Goal: Information Seeking & Learning: Learn about a topic

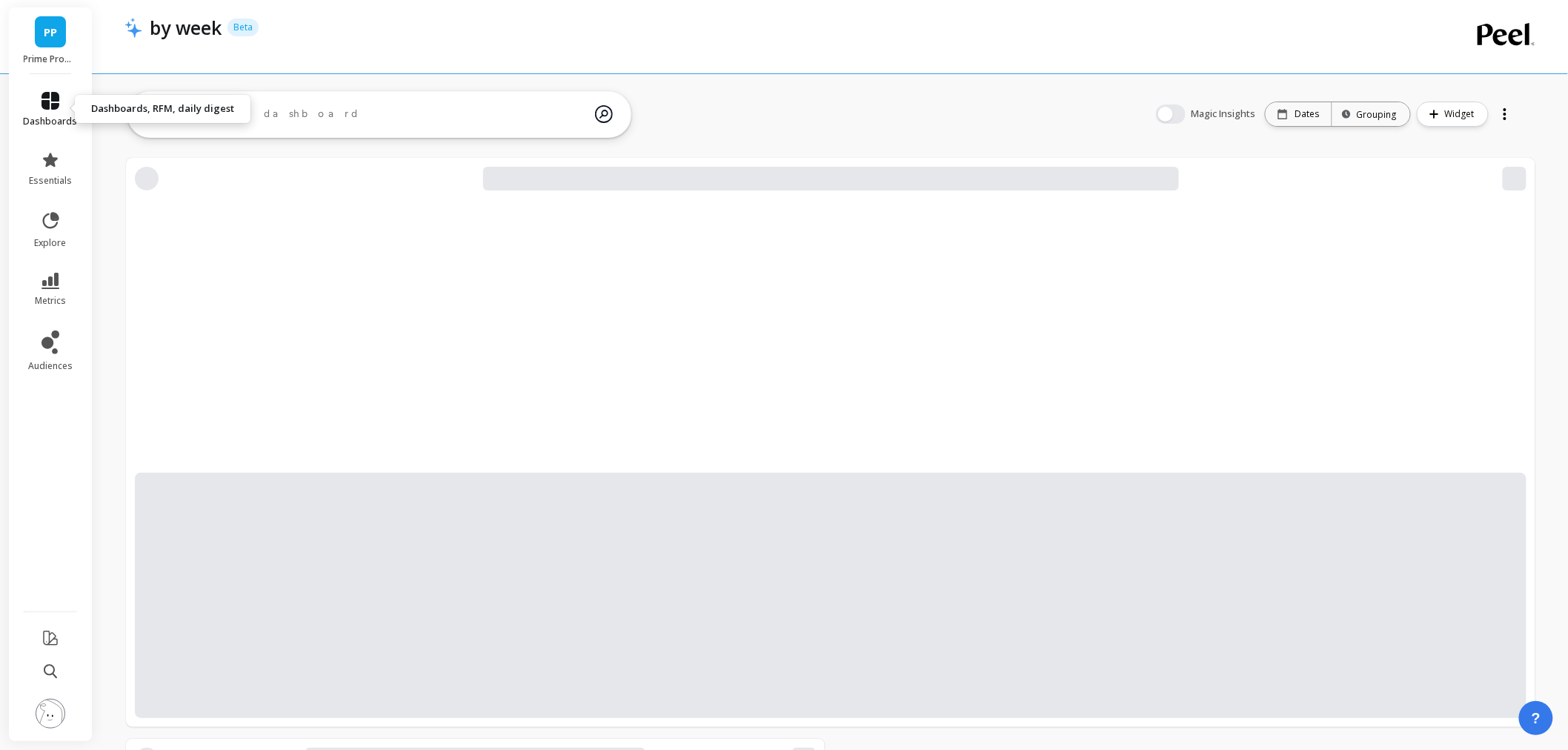
click at [57, 109] on link "dashboards" at bounding box center [50, 110] width 54 height 36
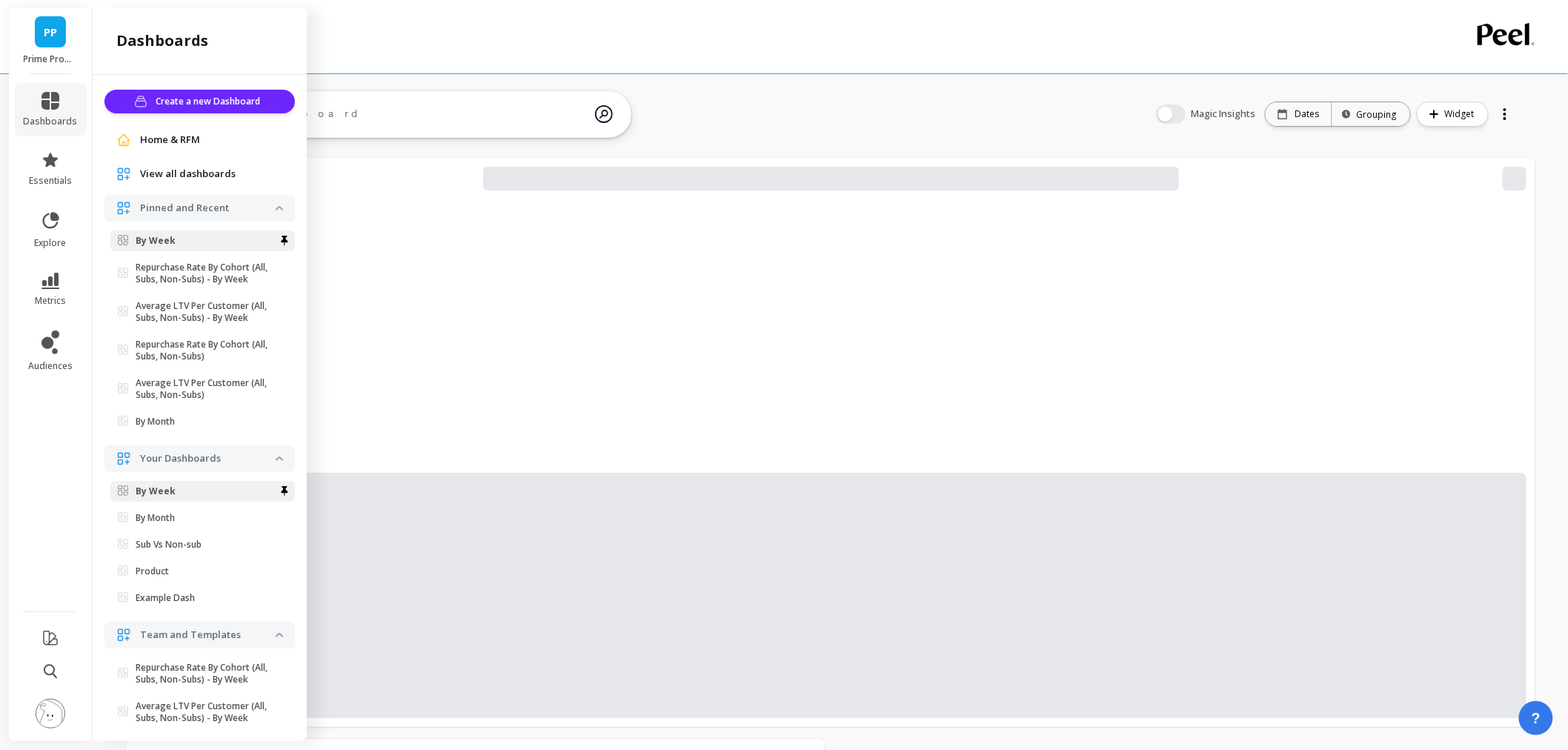
scroll to position [5, 0]
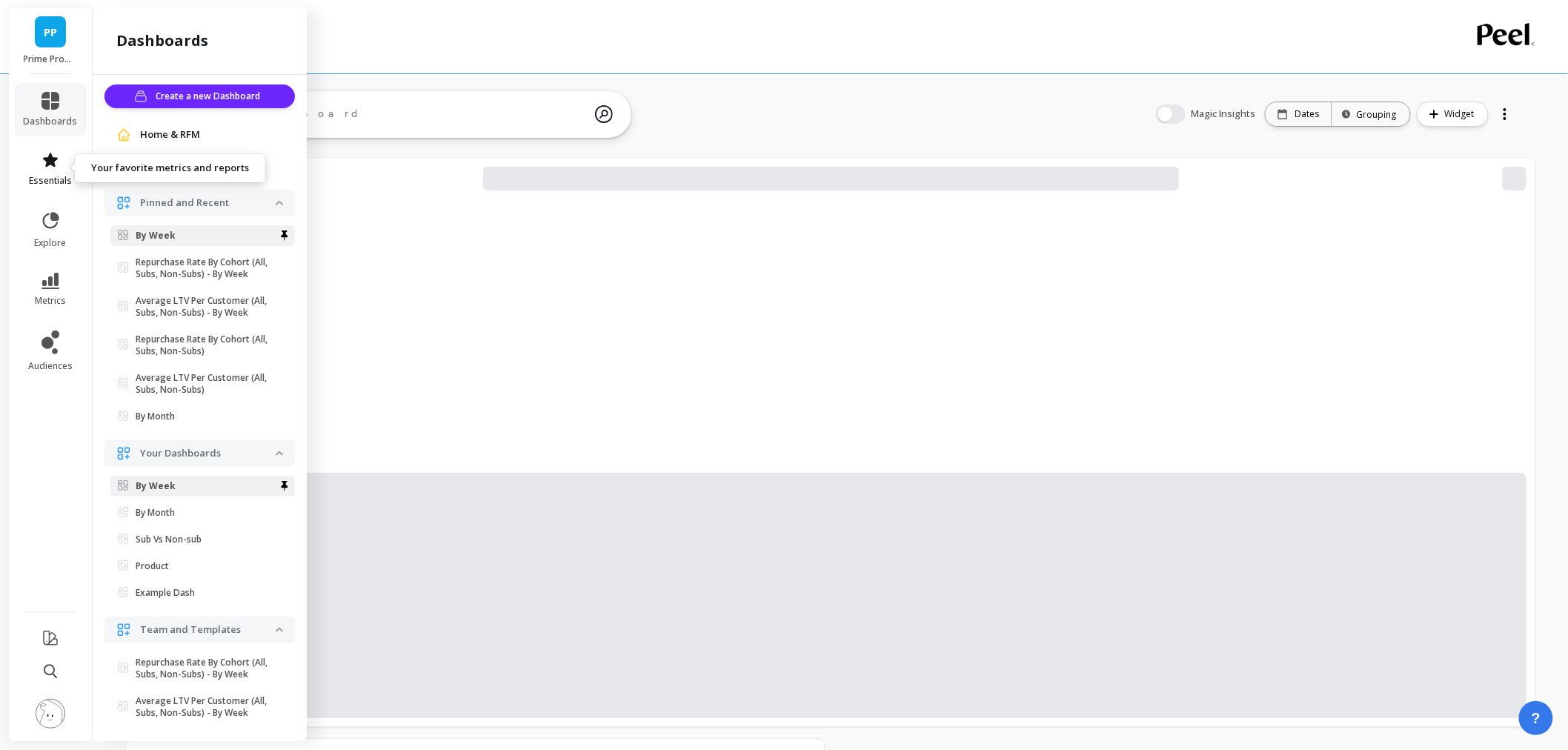
click at [53, 168] on icon at bounding box center [50, 160] width 18 height 18
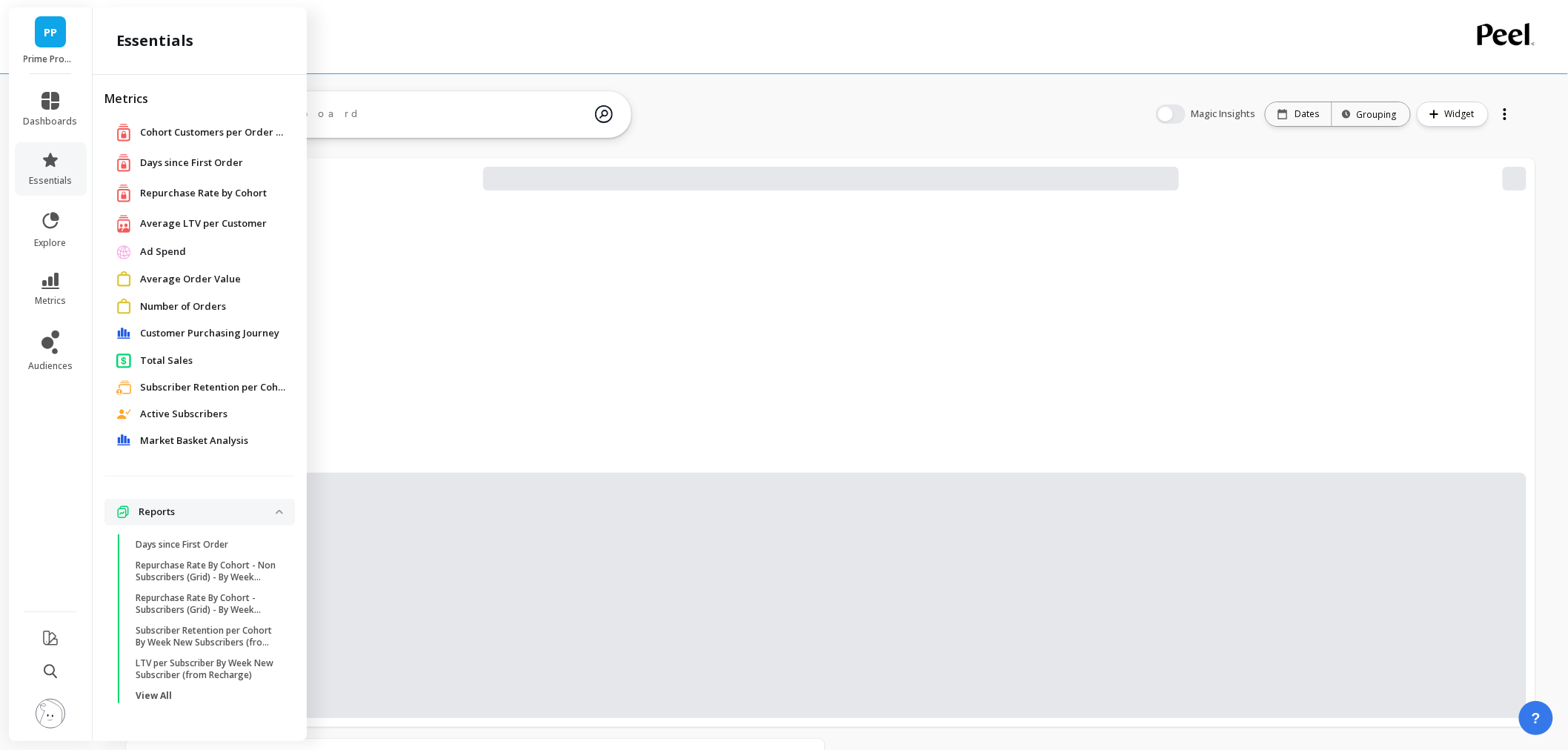
click at [151, 366] on span "Total Sales" at bounding box center [167, 360] width 53 height 15
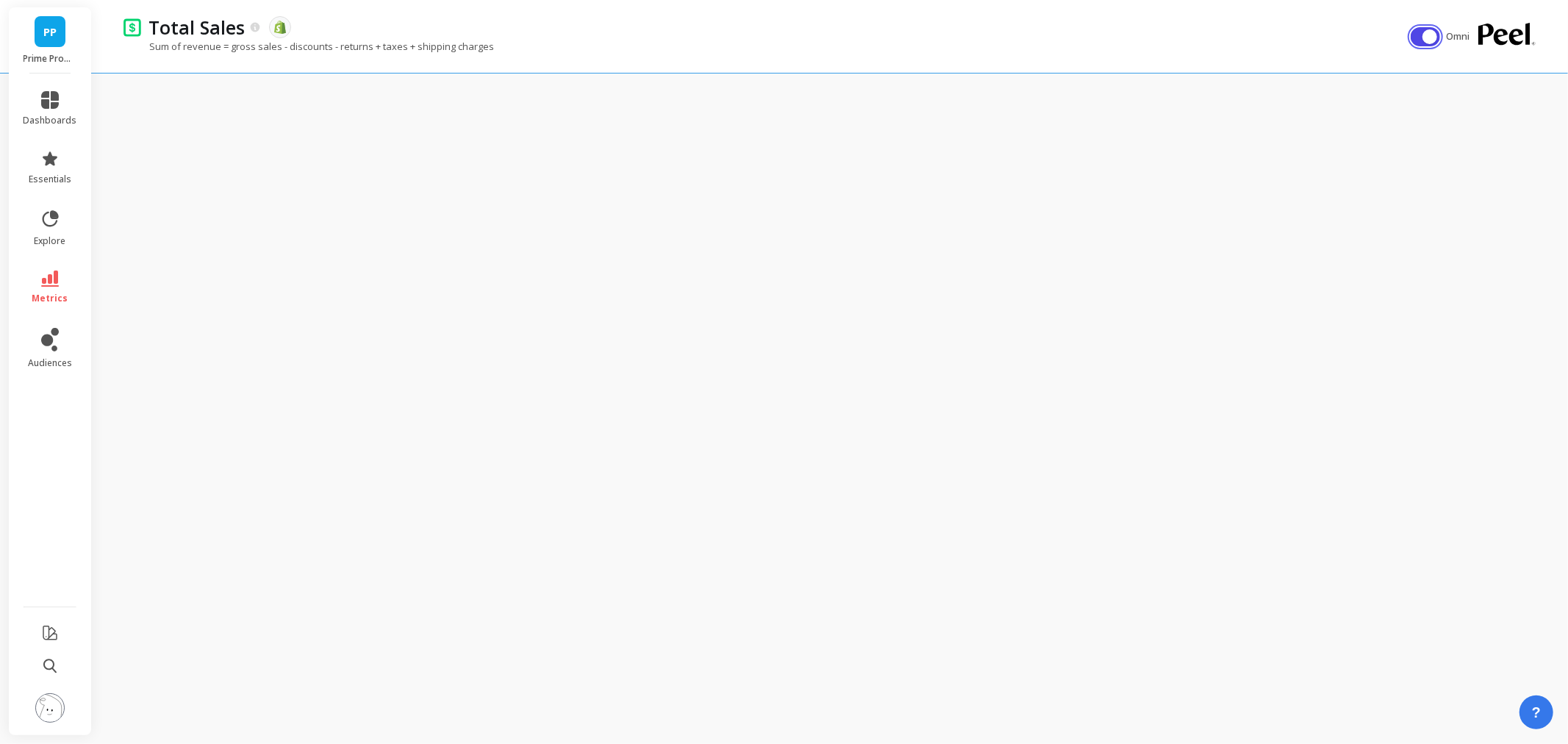
click at [1413, 36] on button "button" at bounding box center [1426, 36] width 30 height 19
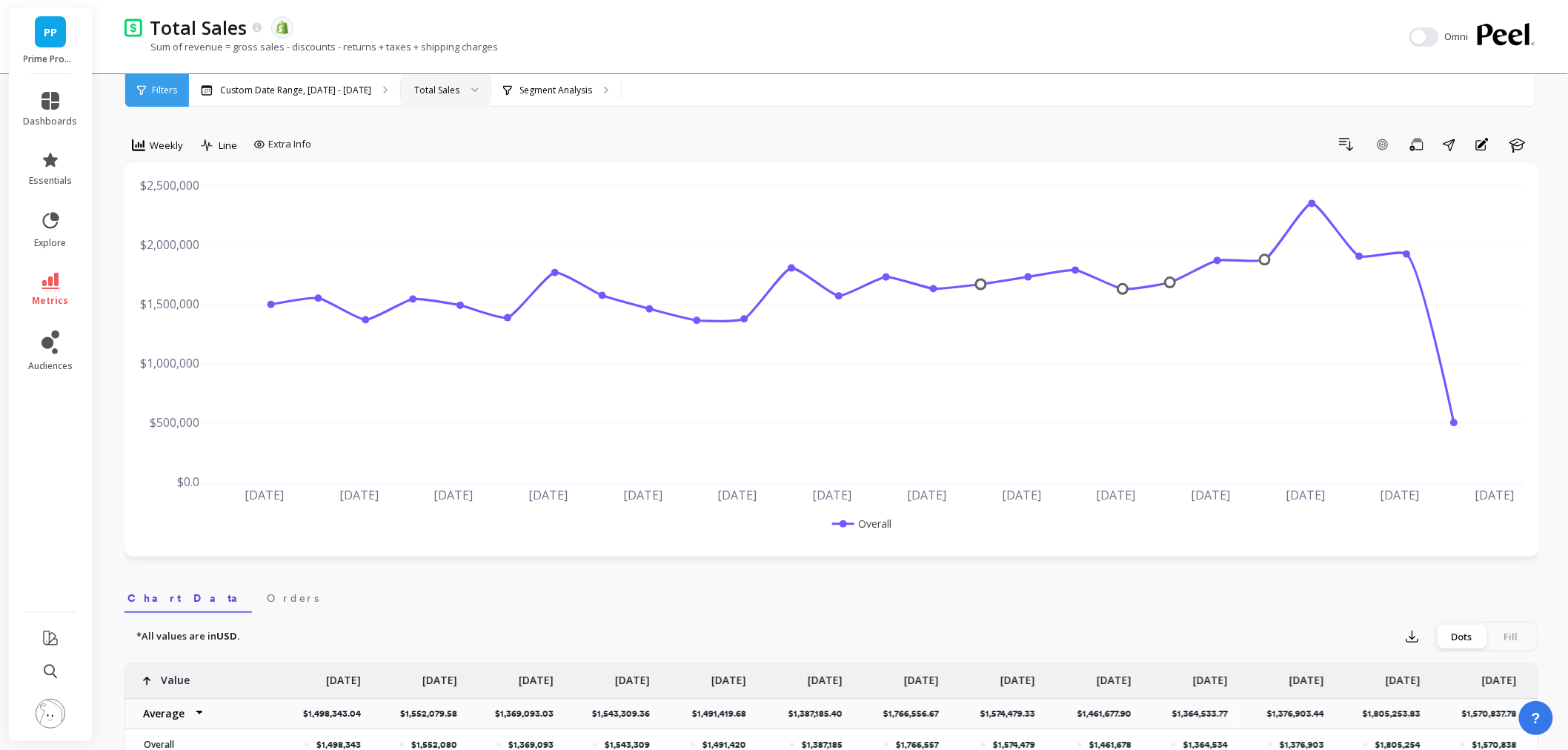
click at [461, 85] on div at bounding box center [470, 91] width 18 height 32
click at [445, 168] on div "New Sales" at bounding box center [445, 160] width 88 height 26
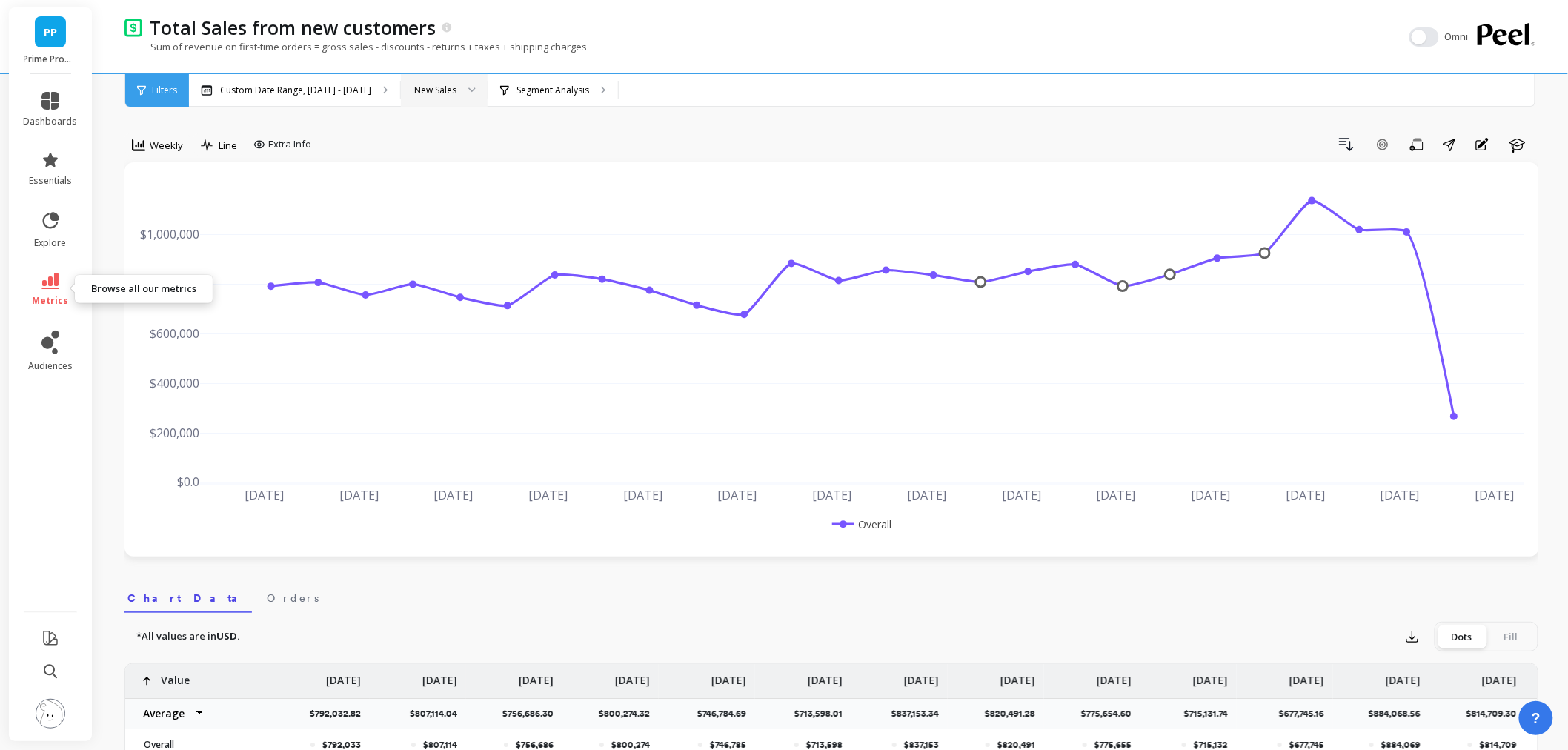
click at [42, 296] on span "metrics" at bounding box center [50, 301] width 37 height 12
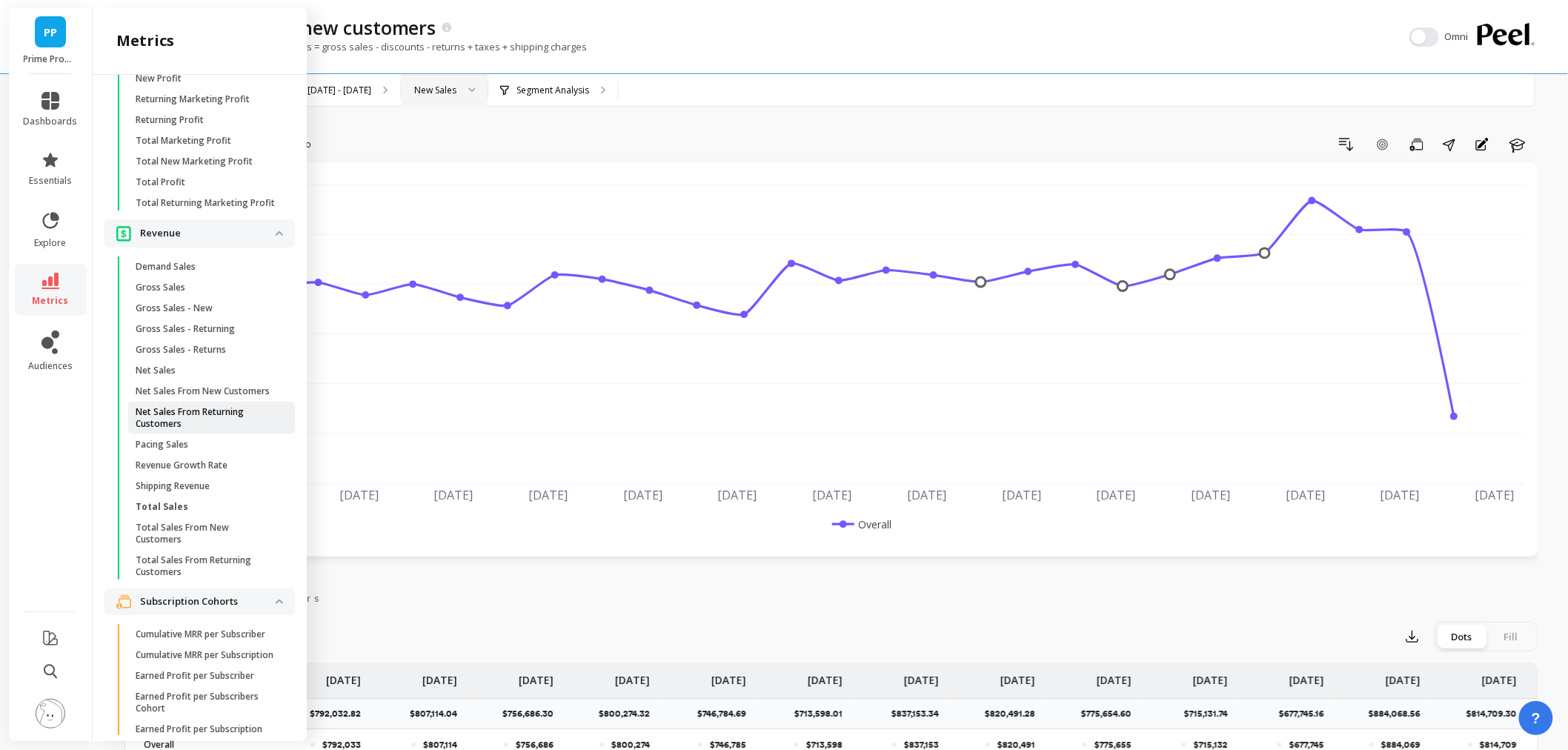
scroll to position [3211, 0]
click at [171, 396] on p "Net Sales From New Customers" at bounding box center [202, 390] width 134 height 12
